Goal: Task Accomplishment & Management: Complete application form

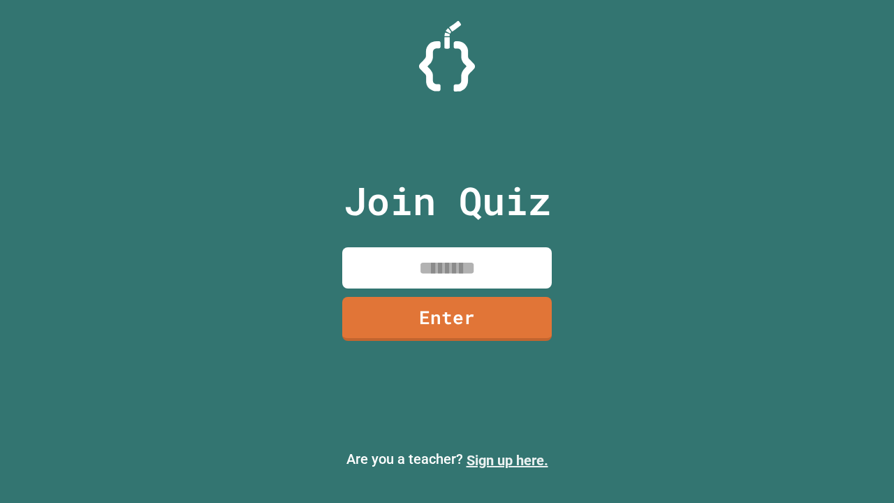
click at [507, 460] on link "Sign up here." at bounding box center [507, 460] width 82 height 17
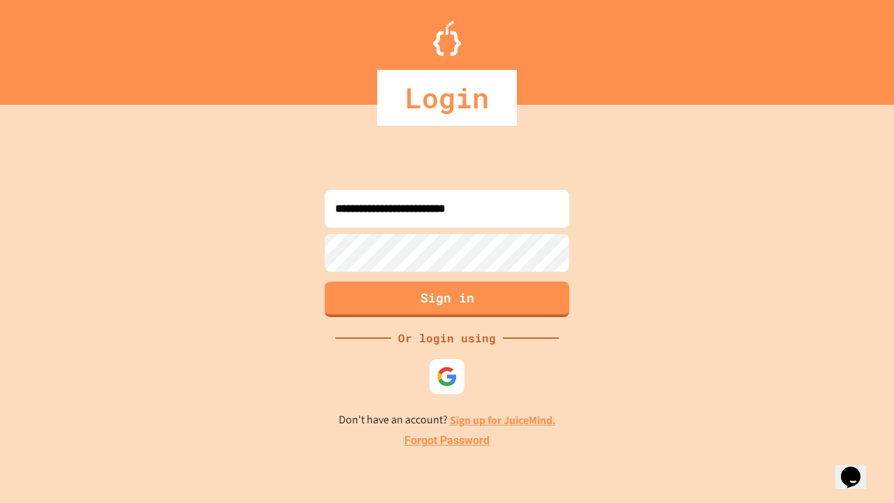
type input "**********"
